Goal: Find specific page/section: Find specific page/section

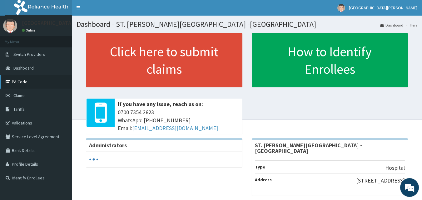
click at [44, 77] on link "PA Code" at bounding box center [36, 82] width 72 height 14
click at [32, 80] on link "PA Code" at bounding box center [36, 82] width 72 height 14
